Goal: Information Seeking & Learning: Compare options

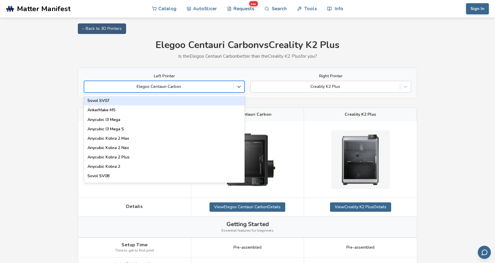
click at [211, 88] on div at bounding box center [158, 87] width 143 height 6
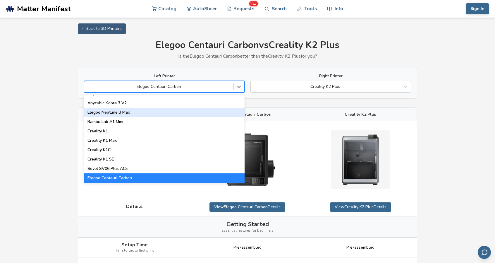
scroll to position [117, 0]
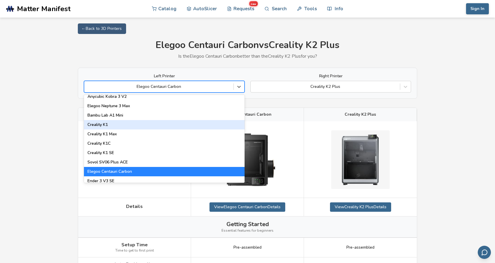
click at [111, 125] on div "Creality K1" at bounding box center [164, 124] width 161 height 9
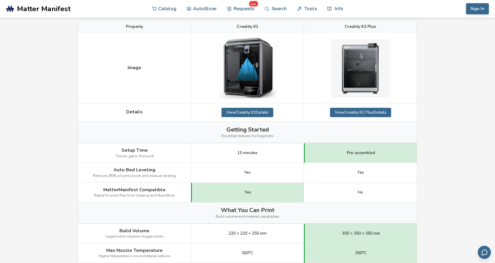
scroll to position [59, 0]
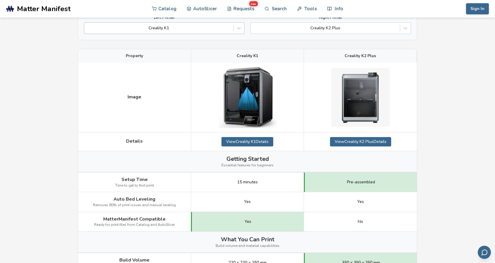
click at [217, 26] on div at bounding box center [158, 28] width 143 height 6
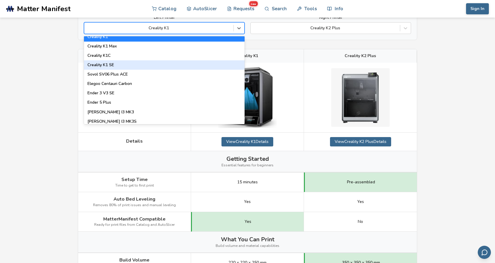
scroll to position [117, 0]
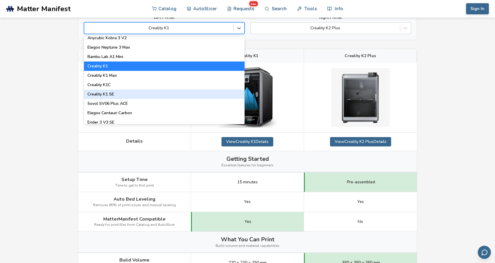
click at [119, 95] on div "Creality K1 SE" at bounding box center [164, 94] width 161 height 9
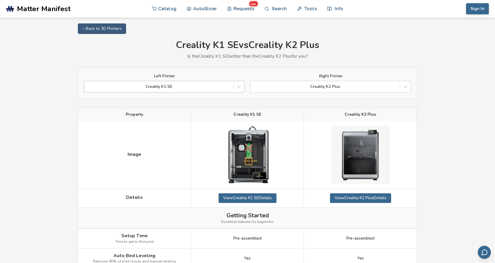
click at [168, 89] on div at bounding box center [158, 87] width 143 height 6
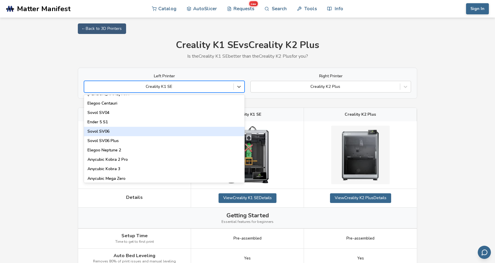
scroll to position [234, 0]
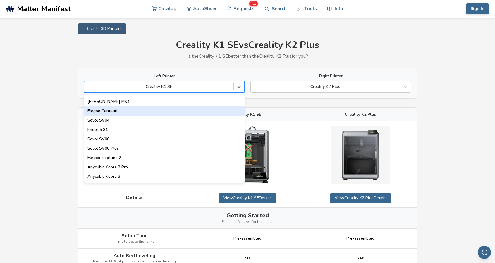
click at [105, 110] on div "Elegoo Centauri" at bounding box center [164, 110] width 161 height 9
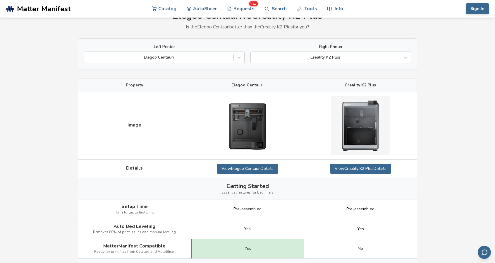
scroll to position [29, 0]
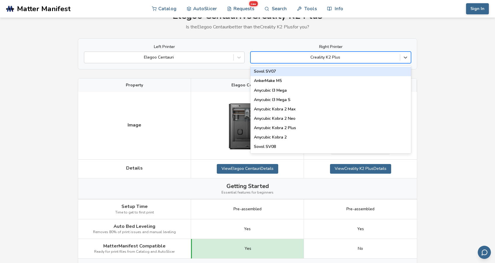
click at [380, 57] on div at bounding box center [325, 57] width 143 height 6
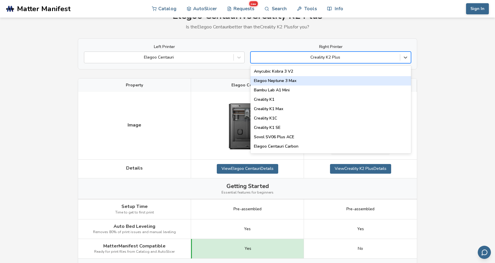
scroll to position [117, 0]
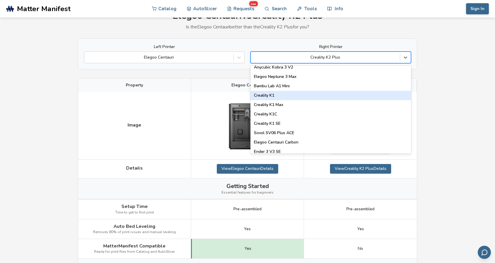
click at [274, 95] on div "Creality K1" at bounding box center [331, 95] width 161 height 9
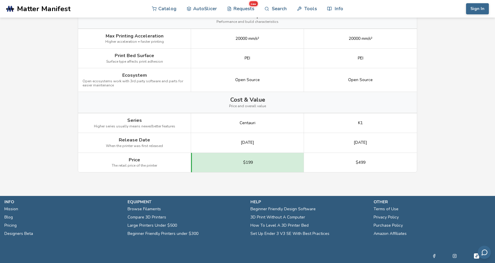
scroll to position [714, 0]
